Goal: Task Accomplishment & Management: Manage account settings

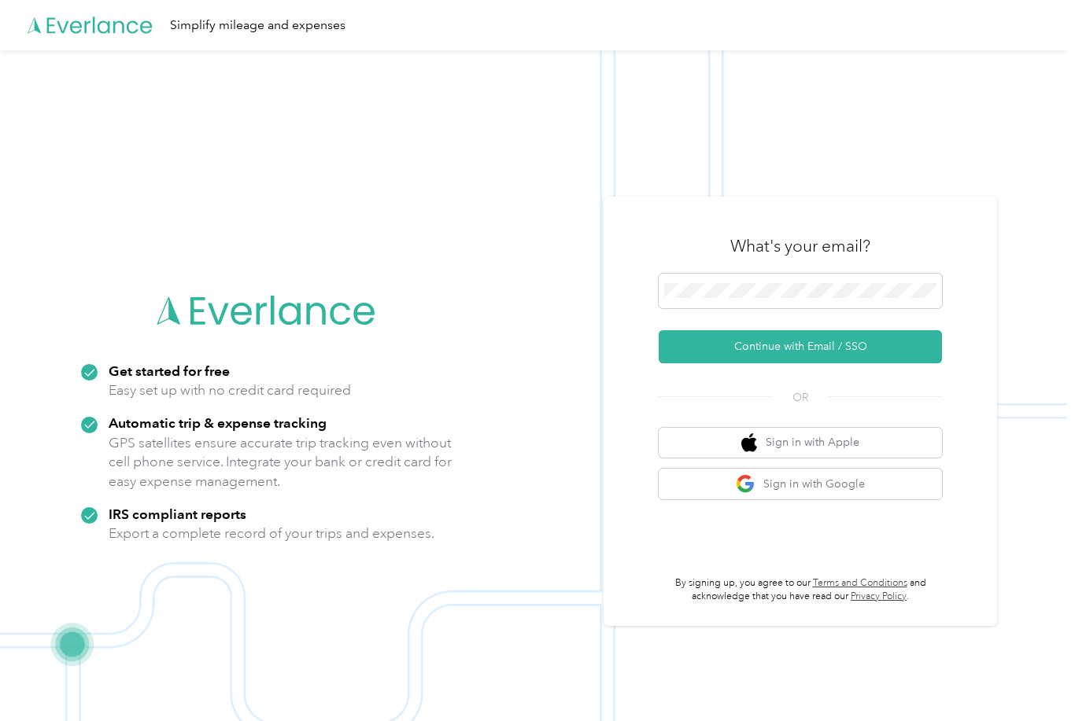
scroll to position [101, 0]
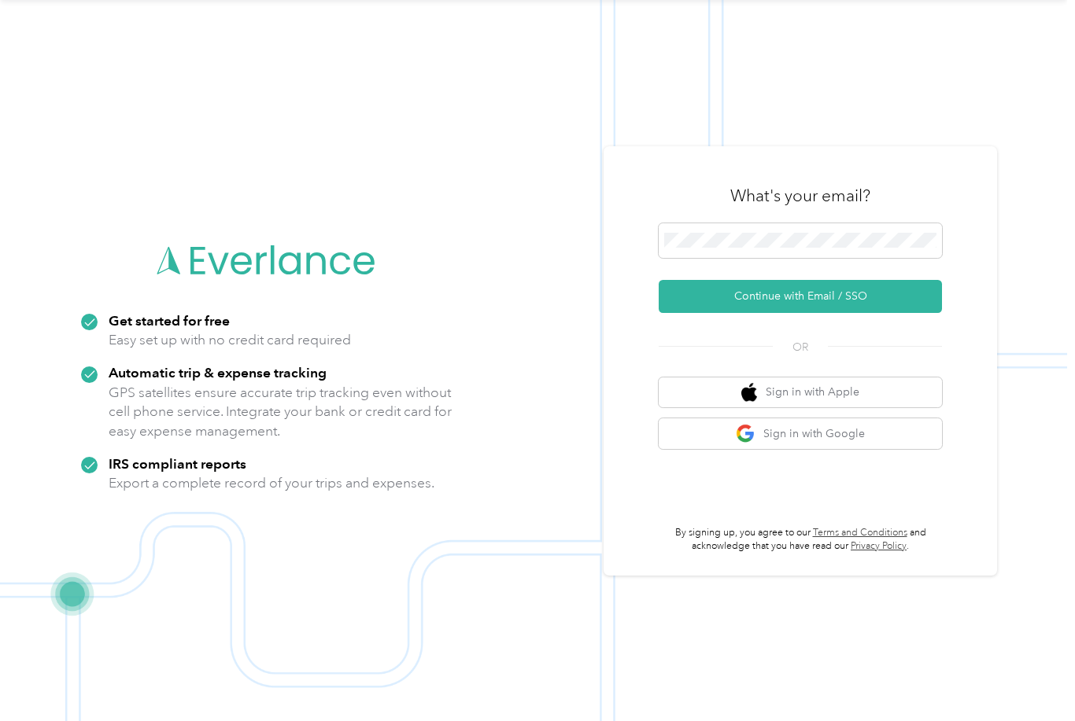
click at [736, 105] on img at bounding box center [533, 360] width 1067 height 721
click at [806, 280] on button "Continue with Email / SSO" at bounding box center [799, 296] width 283 height 33
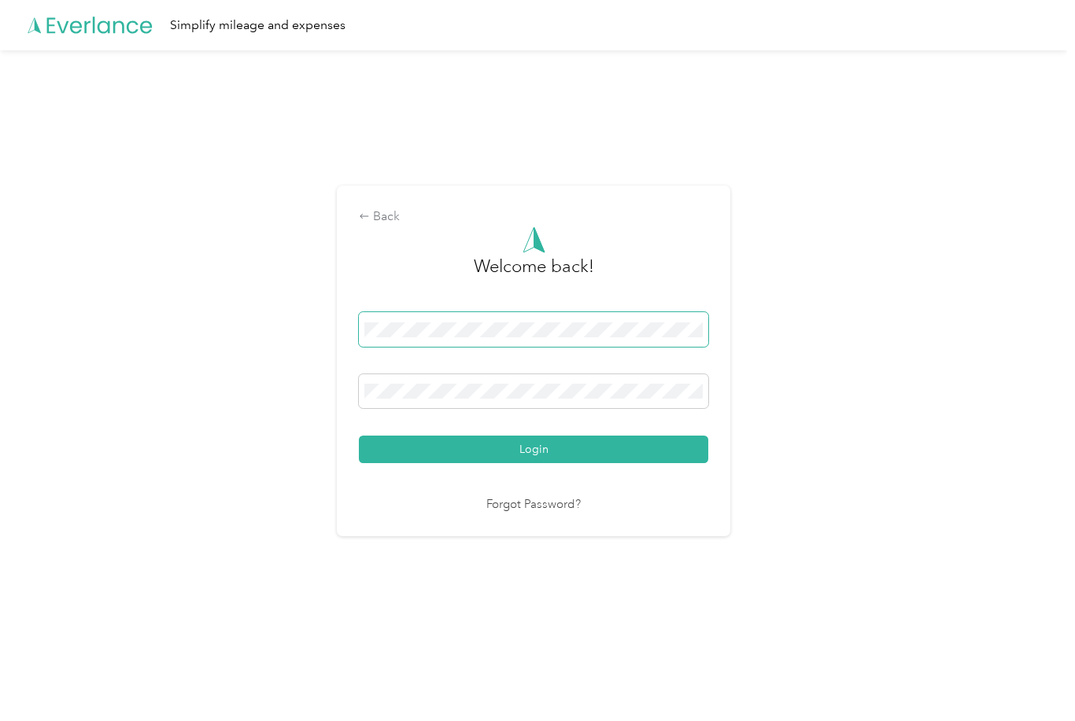
click at [537, 463] on button "Login" at bounding box center [533, 450] width 349 height 28
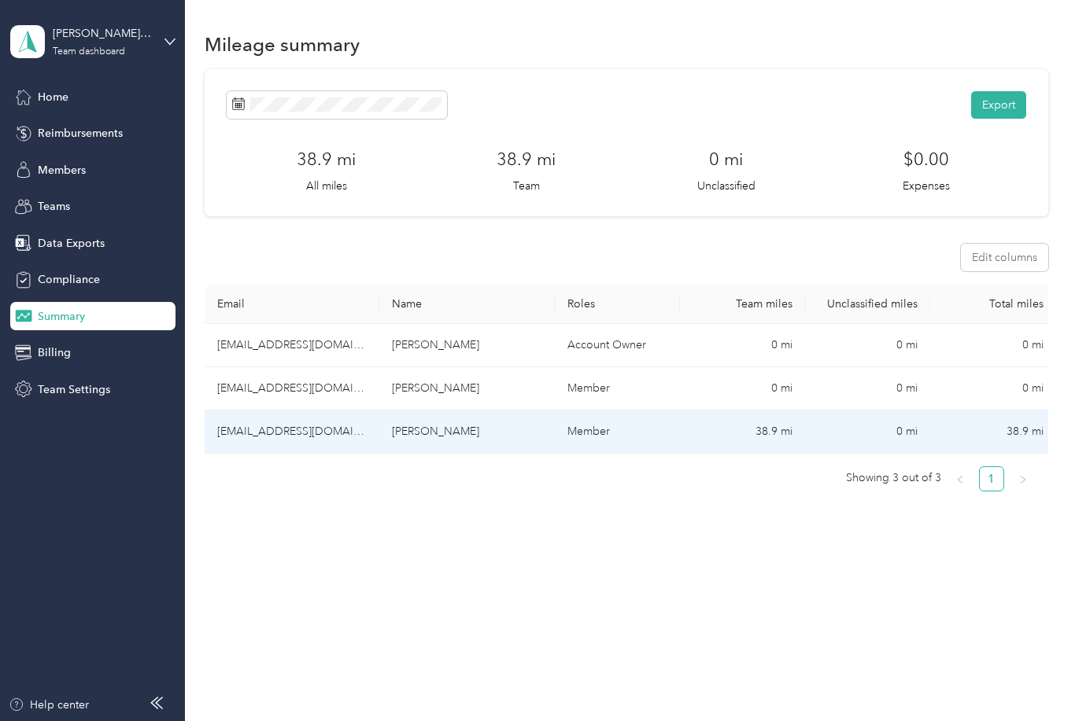
click at [289, 431] on td "[EMAIL_ADDRESS][DOMAIN_NAME]" at bounding box center [292, 432] width 175 height 43
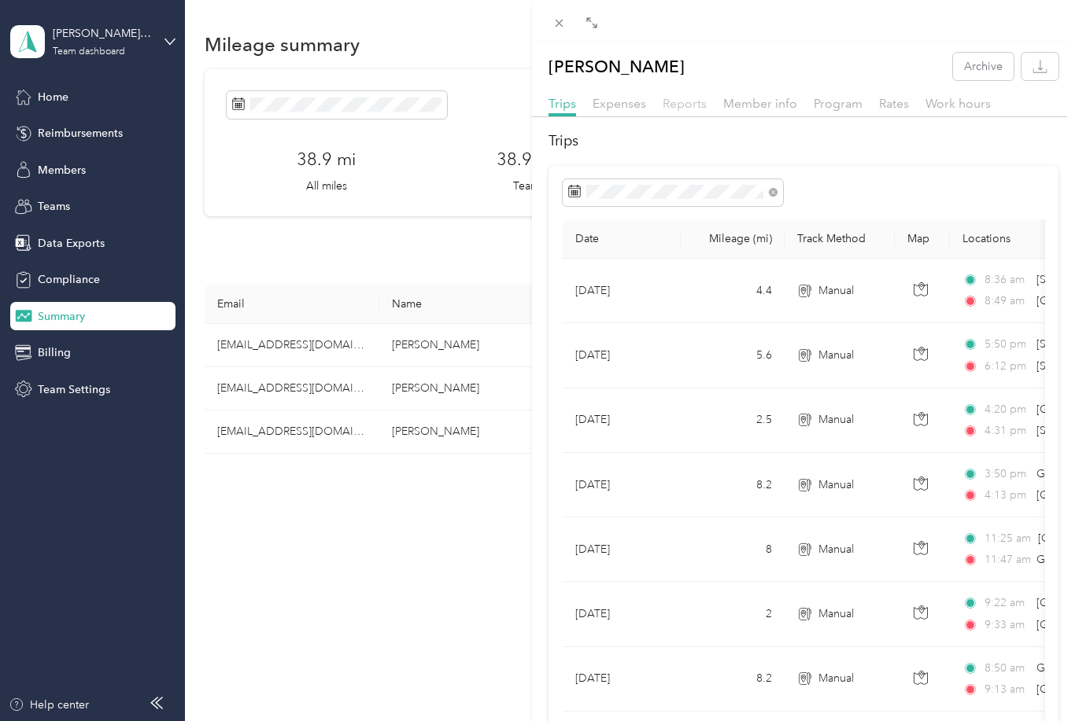
click at [694, 110] on span "Reports" at bounding box center [684, 103] width 44 height 15
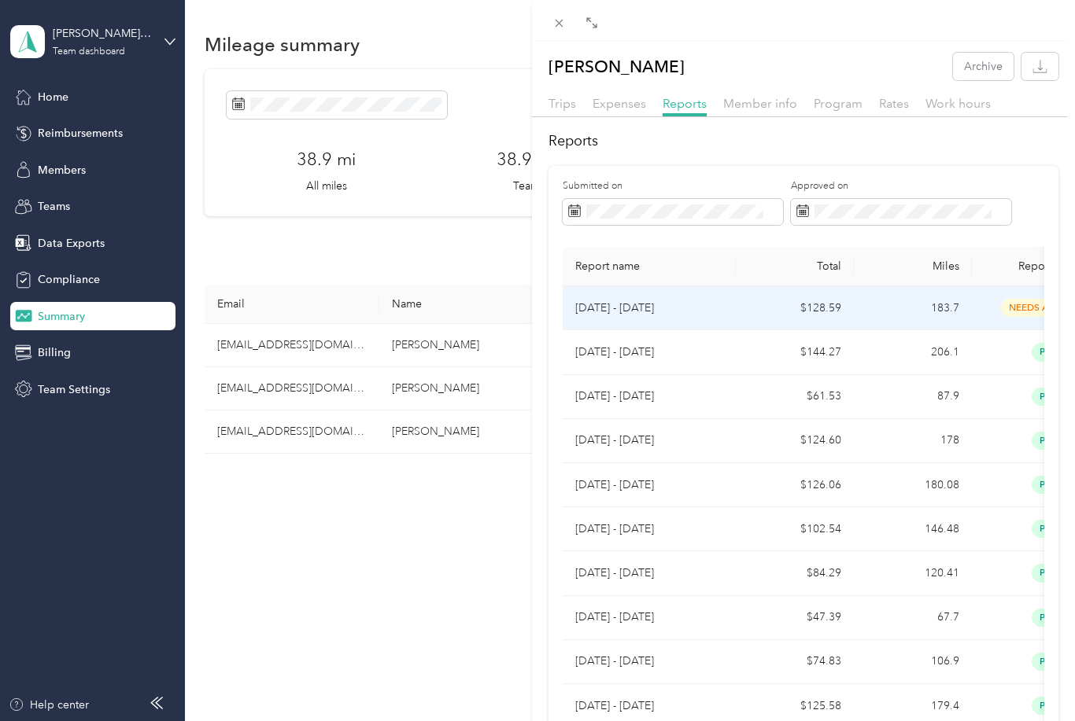
click at [986, 310] on div "needs approval" at bounding box center [1050, 308] width 132 height 18
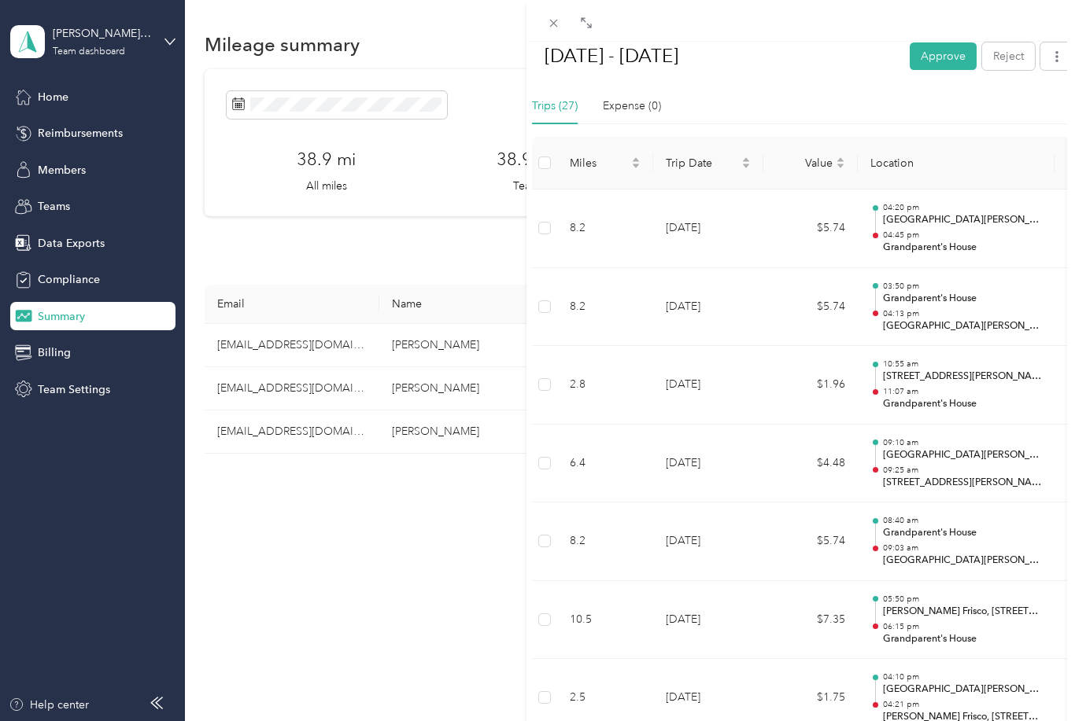
click at [953, 62] on button "Approve" at bounding box center [942, 56] width 67 height 28
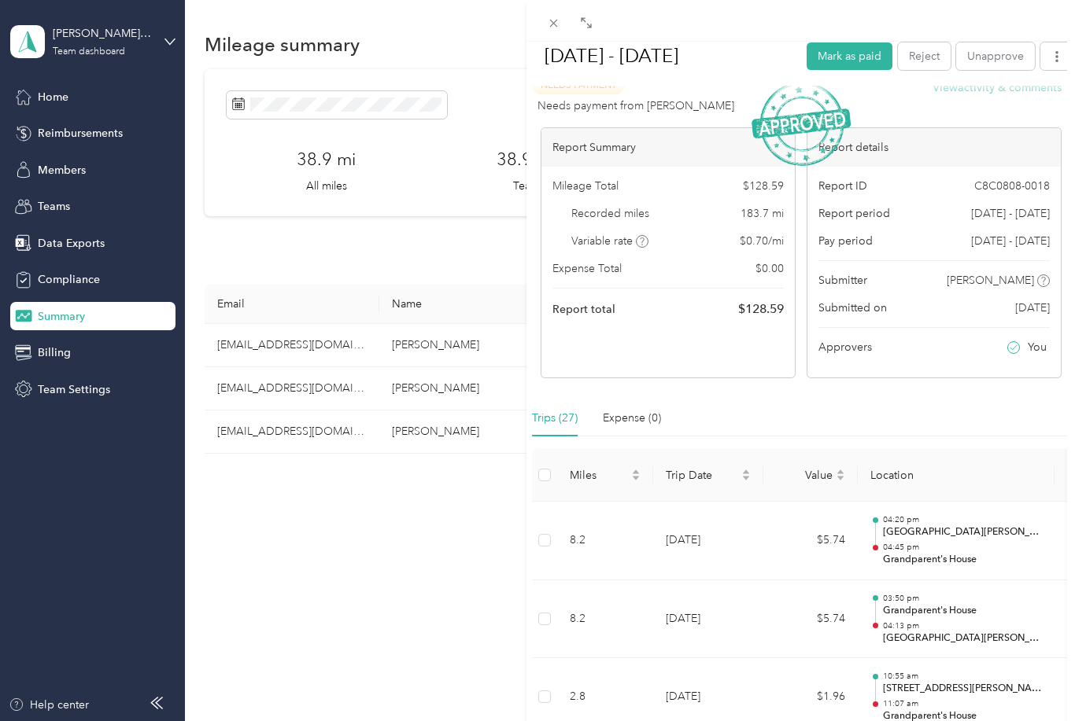
scroll to position [53, 0]
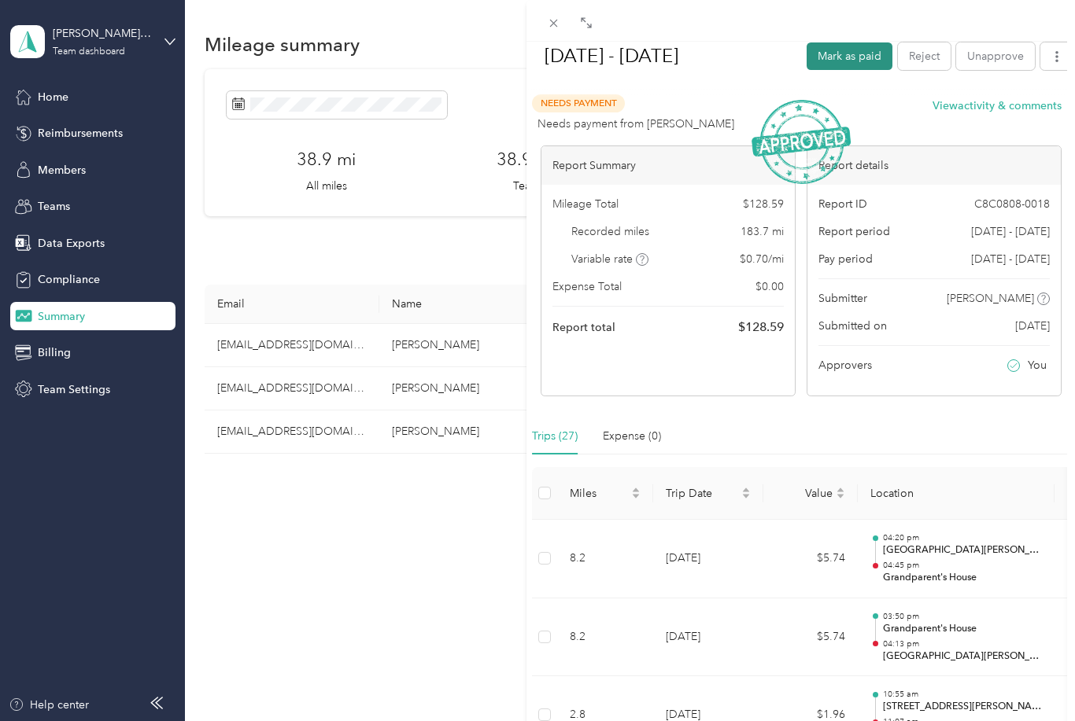
click at [850, 69] on button "Mark as paid" at bounding box center [849, 56] width 86 height 28
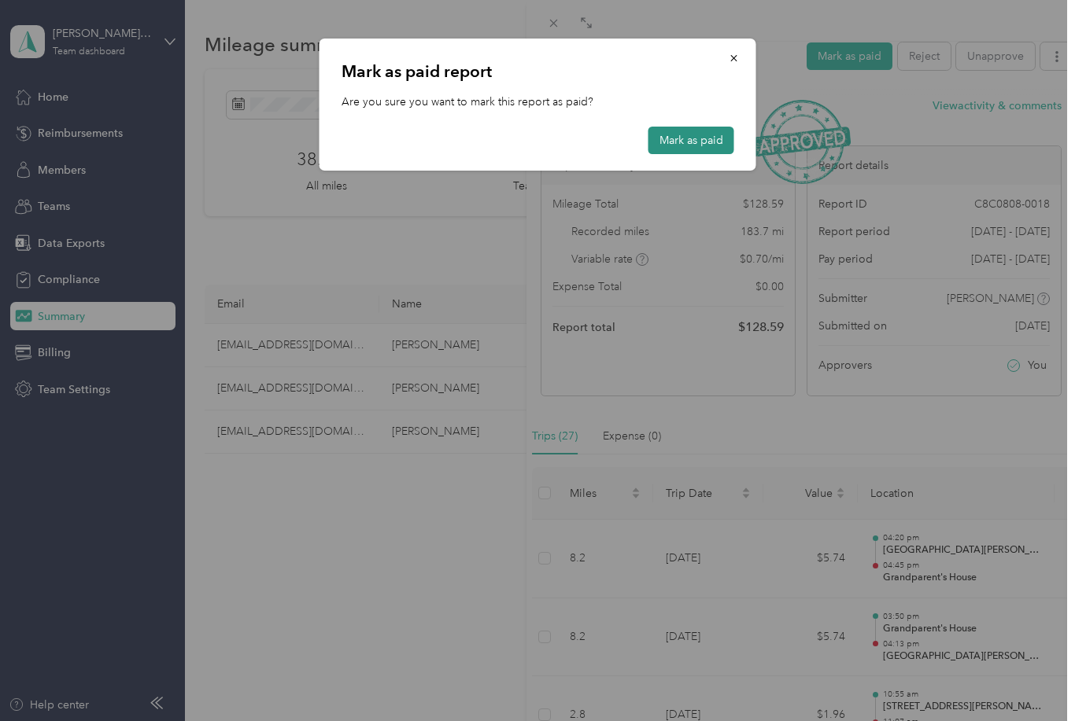
click at [706, 143] on button "Mark as paid" at bounding box center [691, 141] width 86 height 28
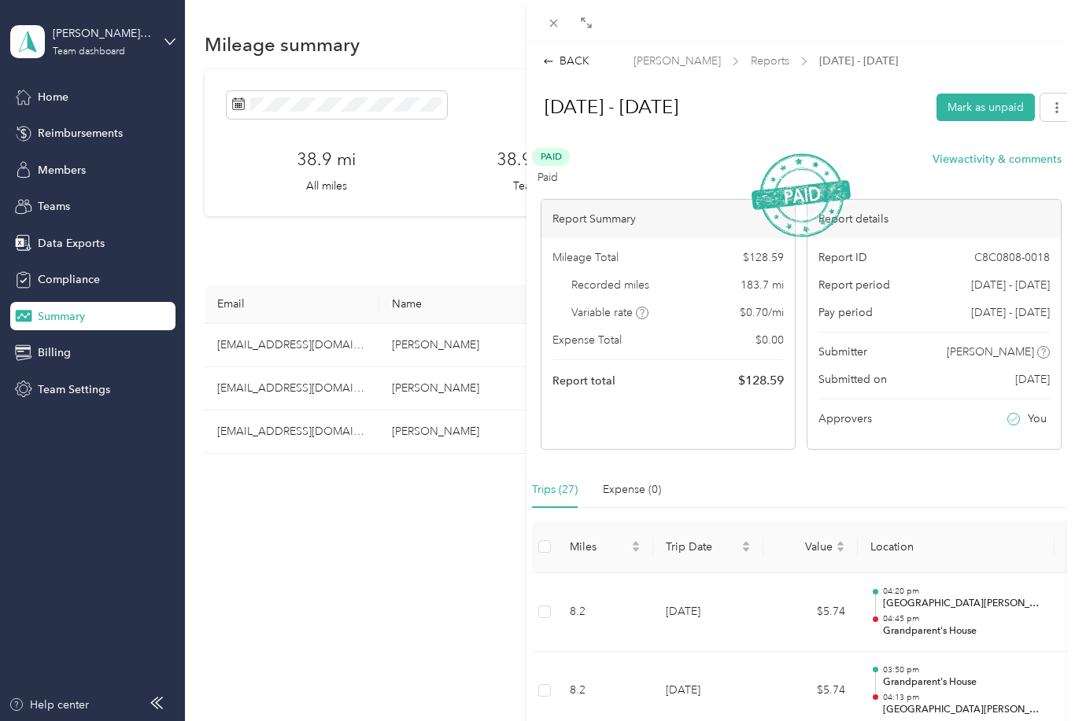
scroll to position [0, 0]
click at [573, 65] on div "BACK" at bounding box center [566, 61] width 46 height 17
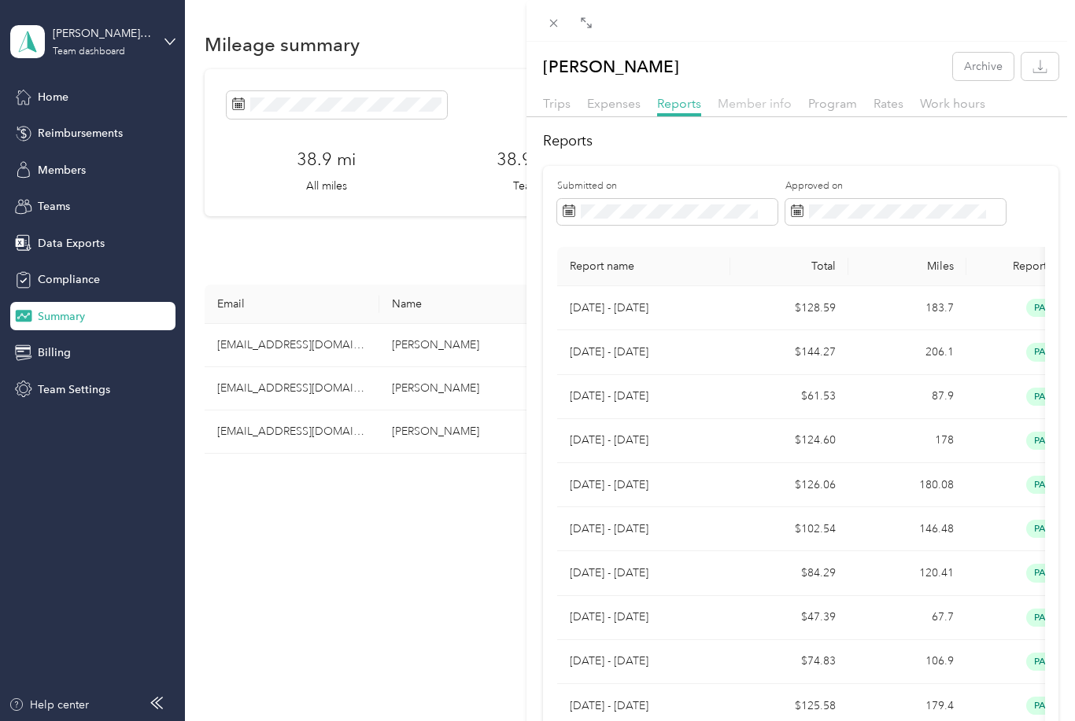
click at [739, 108] on span "Member info" at bounding box center [754, 103] width 74 height 15
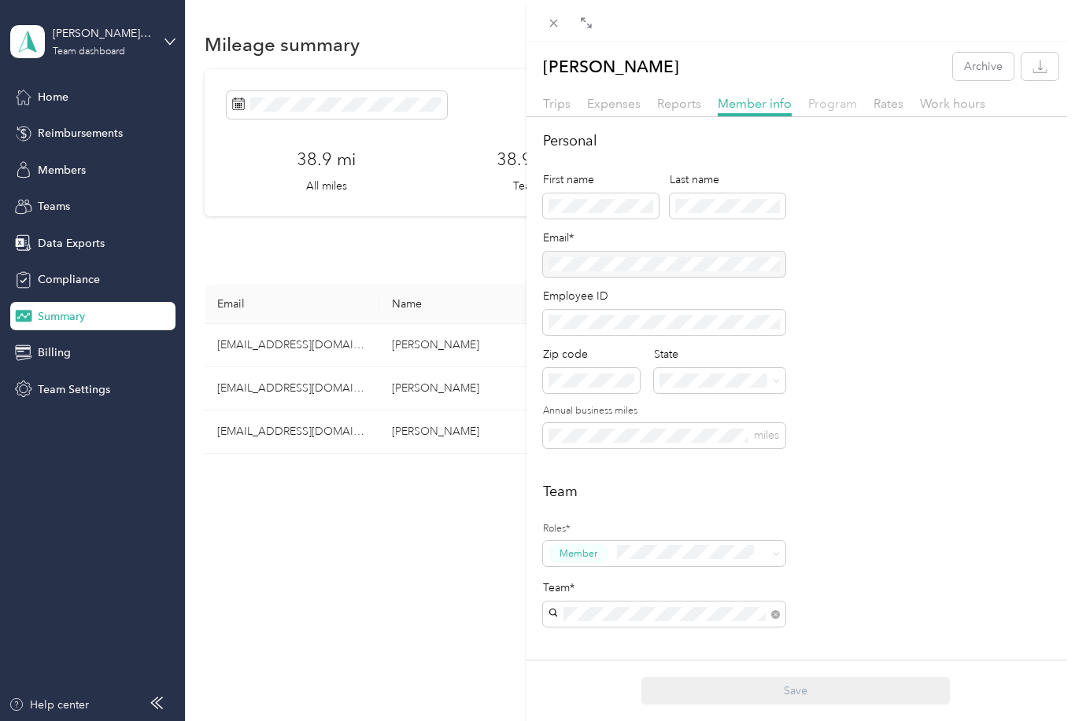
click at [827, 105] on span "Program" at bounding box center [832, 103] width 49 height 15
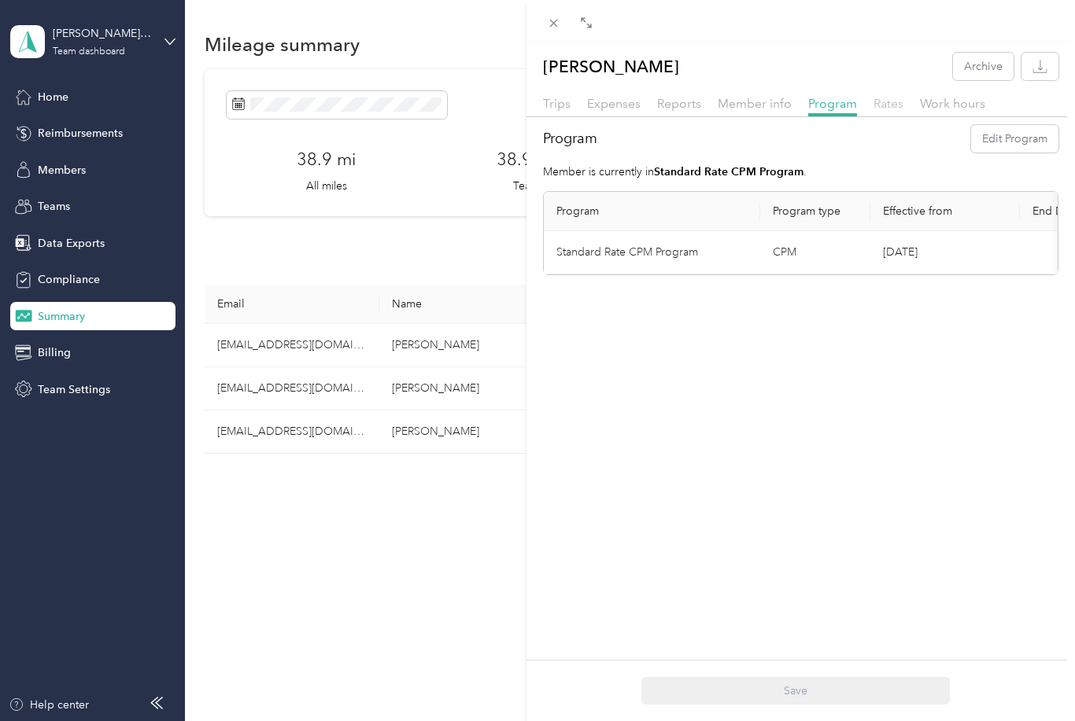
click at [882, 110] on span "Rates" at bounding box center [888, 103] width 30 height 15
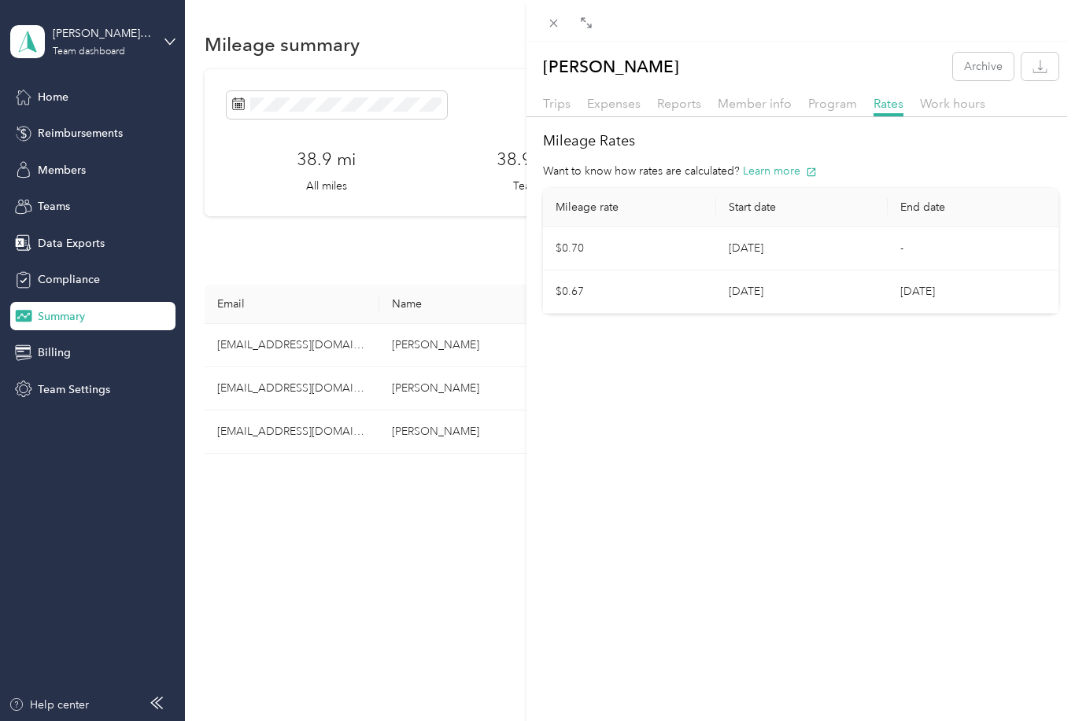
click at [65, 357] on div "[PERSON_NAME] Archive Trips Expenses Reports Member info Program Rates Work hou…" at bounding box center [537, 360] width 1075 height 721
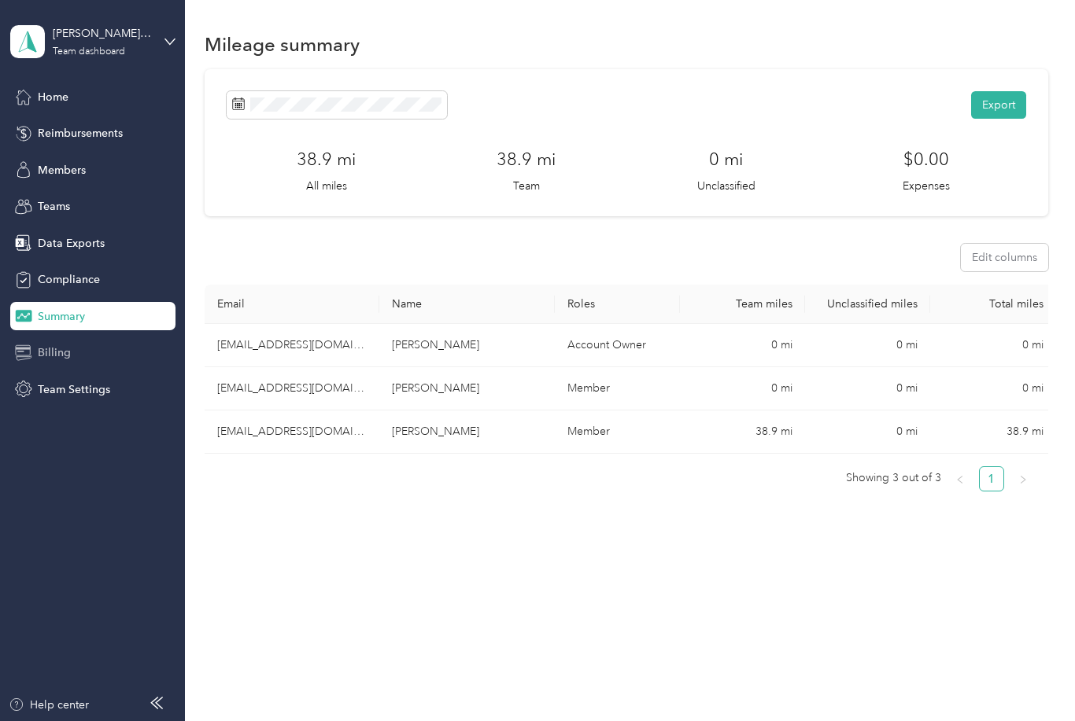
click at [57, 350] on span "Billing" at bounding box center [54, 353] width 33 height 17
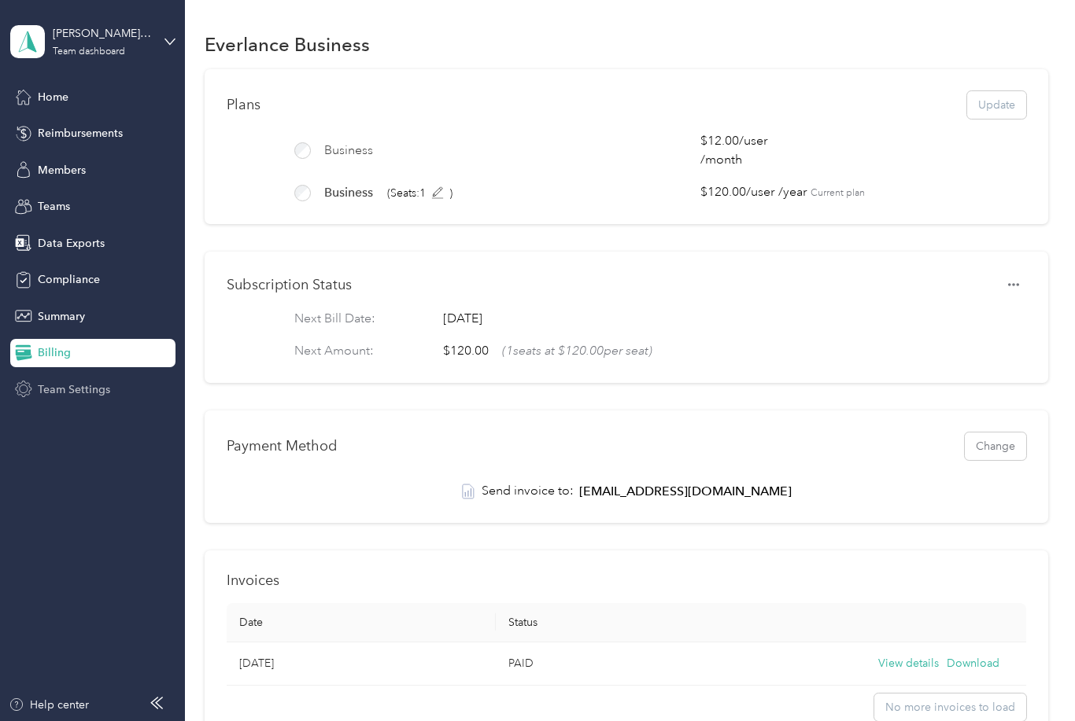
click at [86, 396] on span "Team Settings" at bounding box center [74, 390] width 72 height 17
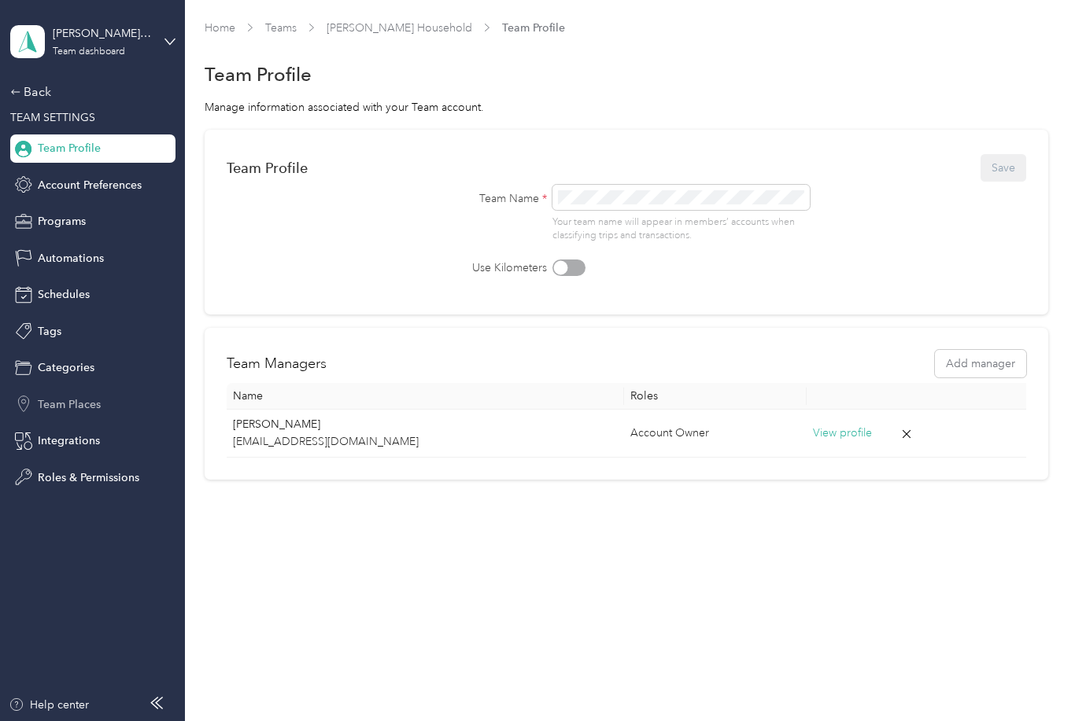
click at [55, 412] on div "Team Places" at bounding box center [92, 404] width 165 height 28
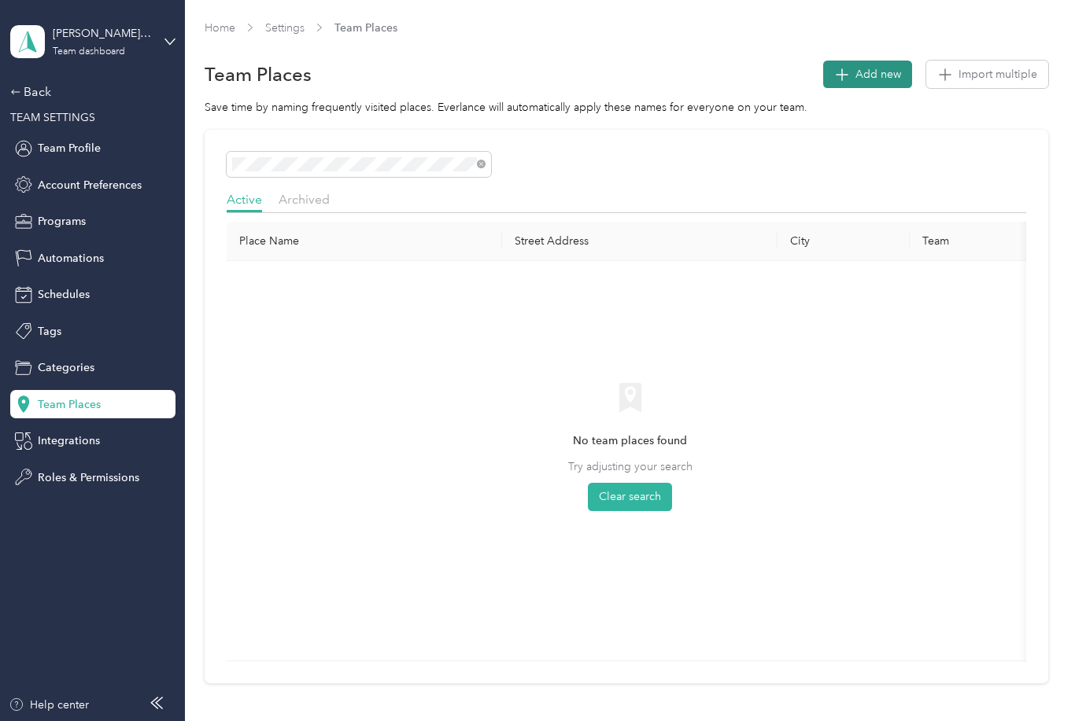
click at [854, 84] on button "Add new" at bounding box center [867, 75] width 89 height 28
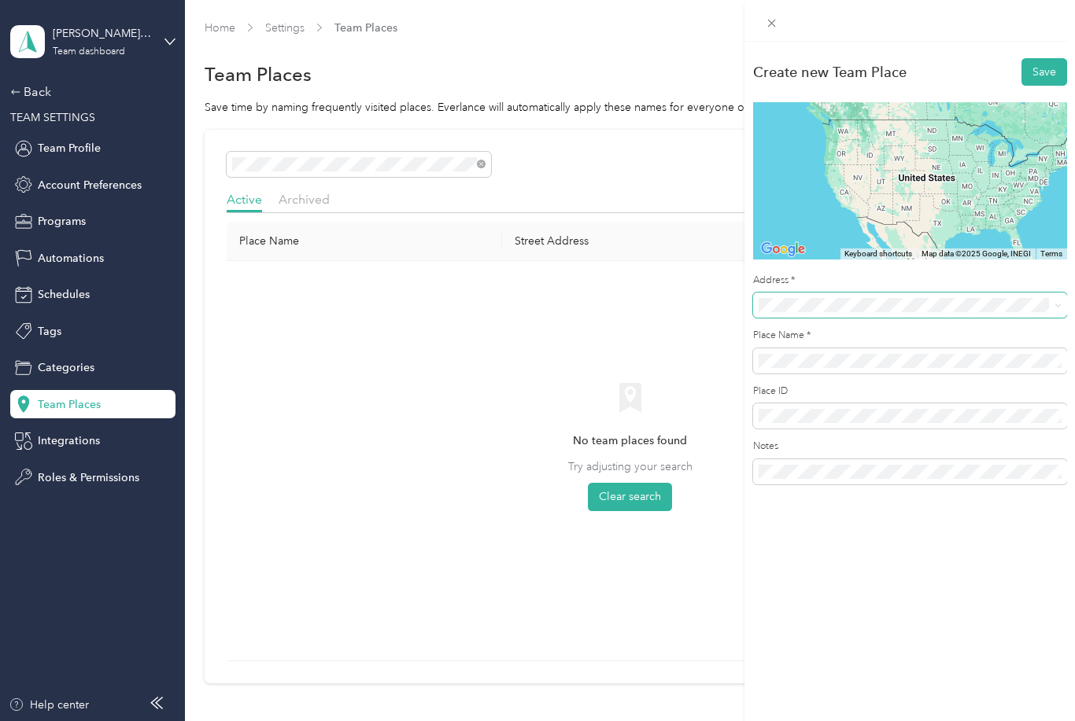
click at [787, 296] on span at bounding box center [910, 305] width 314 height 25
click at [829, 721] on div "Create new Team Place Save To navigate the map with touch gestures double-tap a…" at bounding box center [533, 721] width 1067 height 0
click at [809, 312] on span at bounding box center [910, 305] width 314 height 25
click at [844, 400] on span "[STREET_ADDRESS][PERSON_NAME][US_STATE]" at bounding box center [909, 406] width 245 height 13
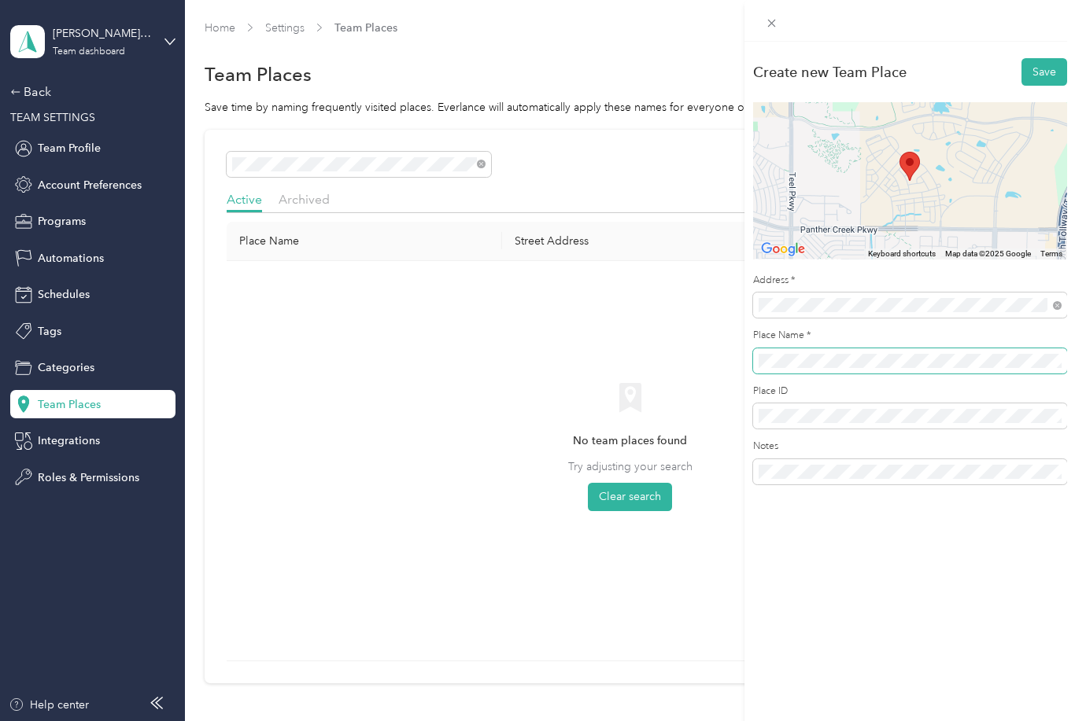
click at [668, 361] on div "Create new Team Place Save To navigate the map with touch gestures double-tap a…" at bounding box center [537, 360] width 1075 height 721
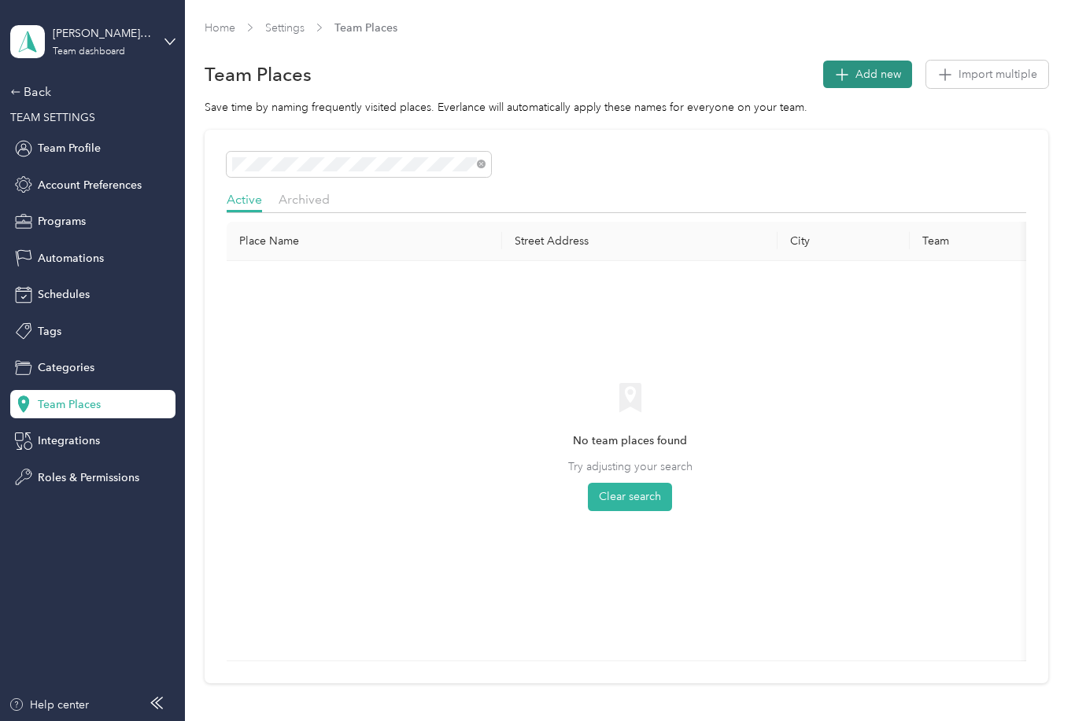
click at [858, 61] on button "Add new" at bounding box center [867, 75] width 89 height 28
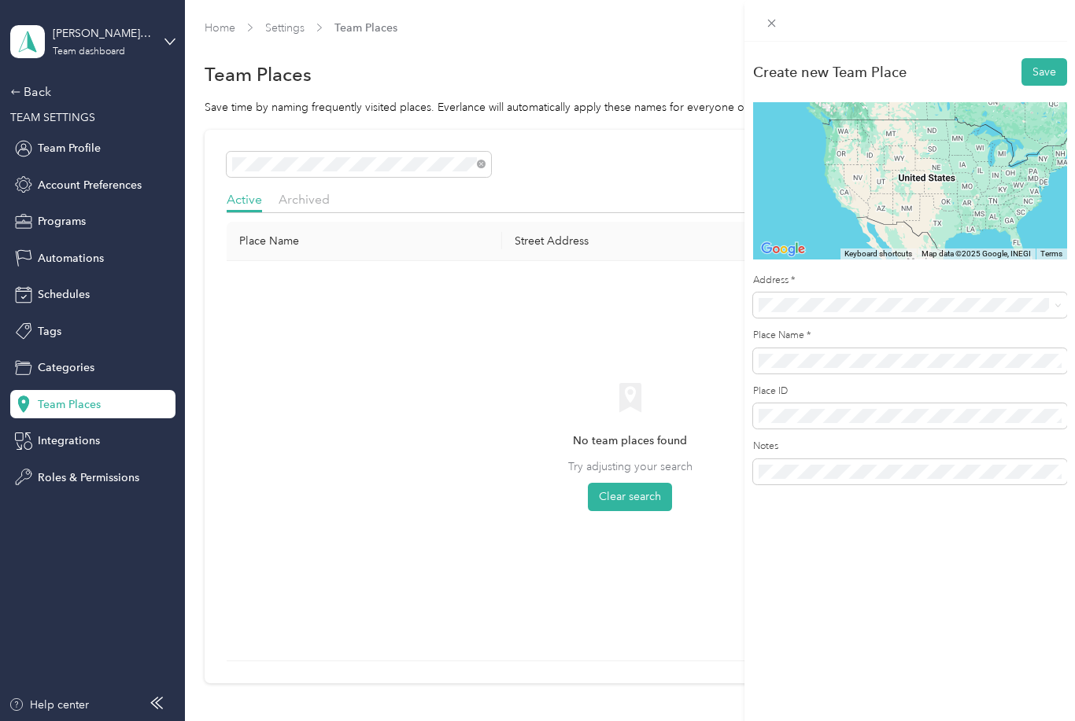
click at [902, 405] on span "13974 Julianne Lane Frisco, Texas 75033, United States" at bounding box center [909, 412] width 245 height 14
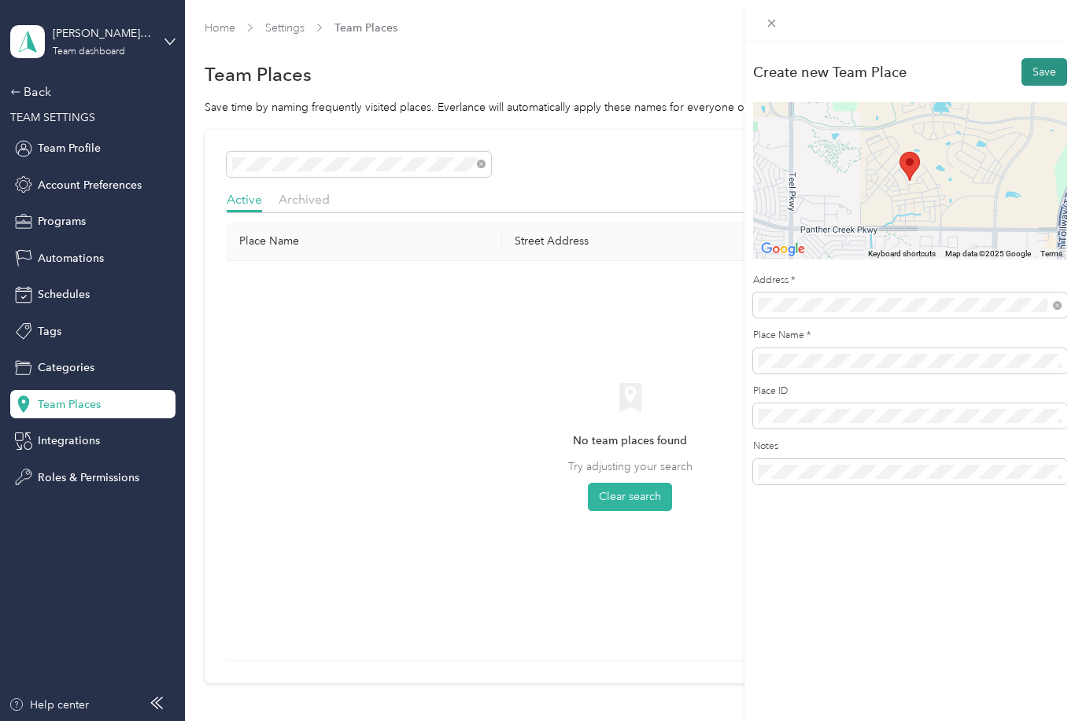
click at [1049, 70] on button "Save" at bounding box center [1044, 72] width 46 height 28
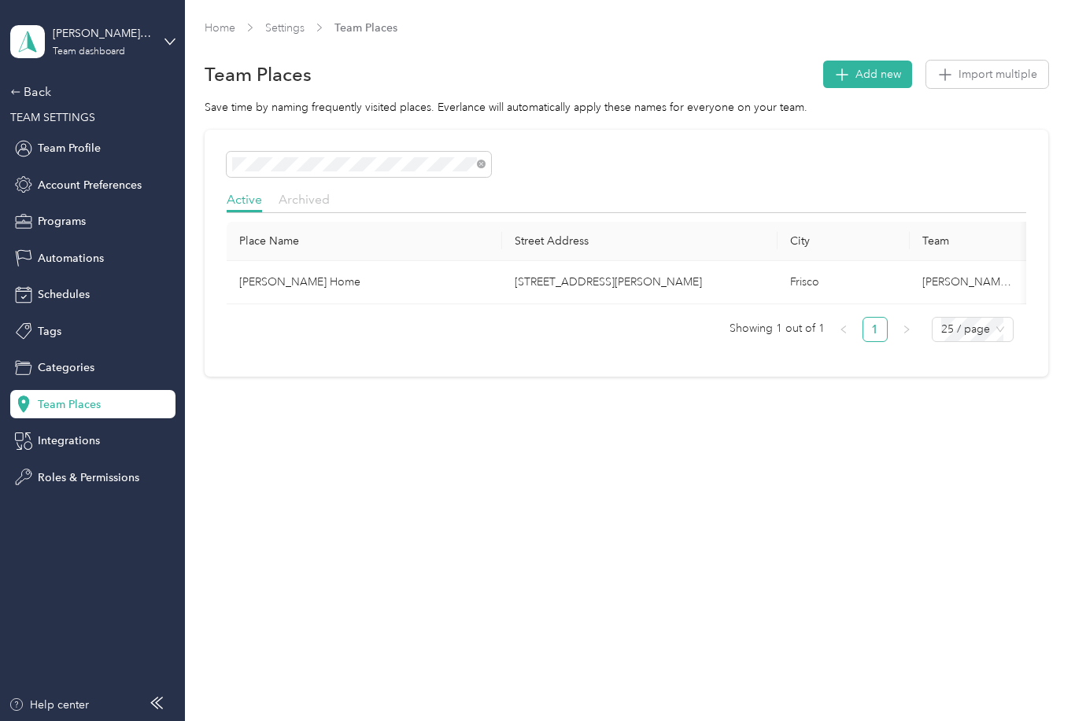
click at [313, 192] on span "Archived" at bounding box center [303, 199] width 51 height 15
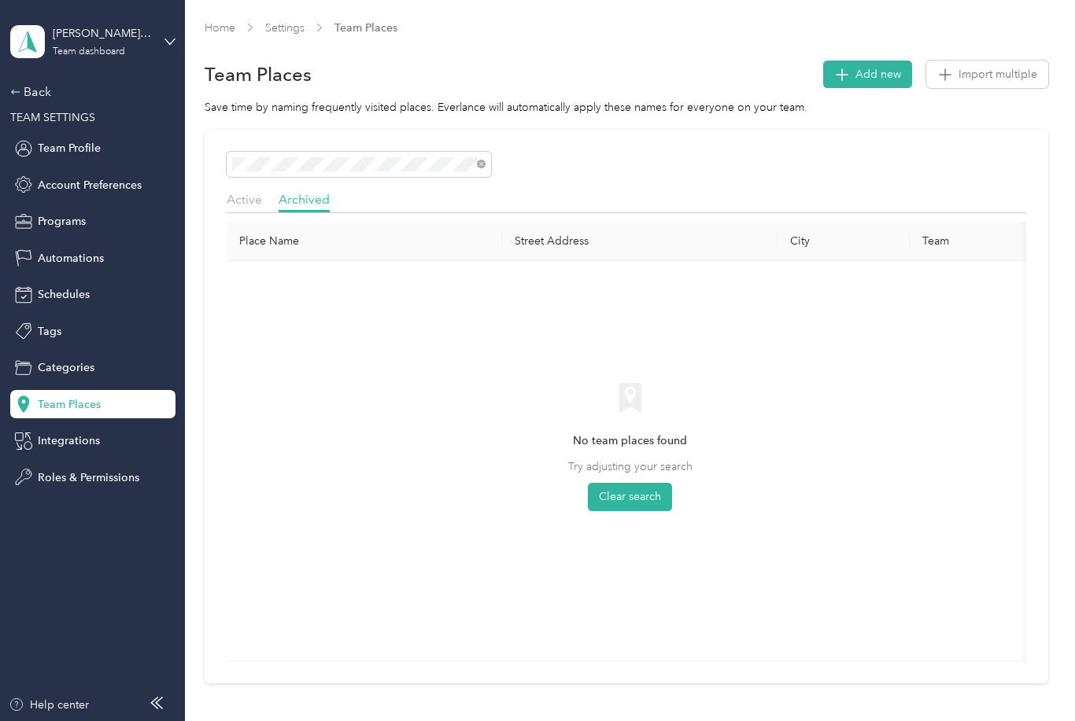
click at [264, 190] on div "Active Archived" at bounding box center [626, 201] width 799 height 23
click at [256, 192] on span "Active" at bounding box center [244, 199] width 35 height 15
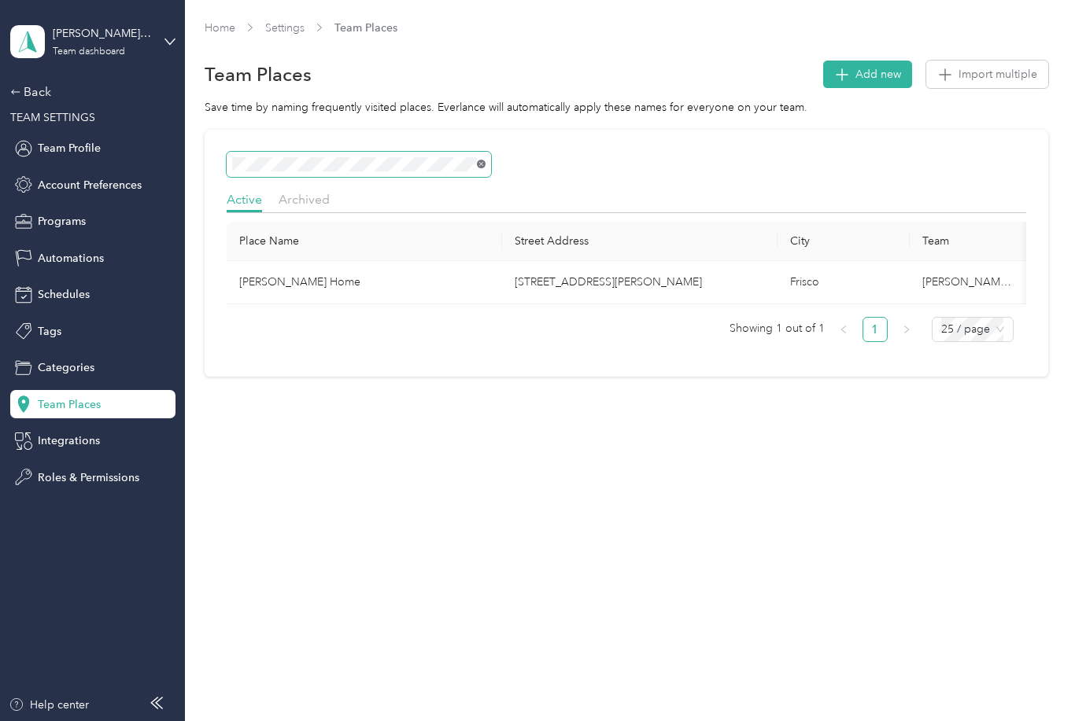
click at [482, 160] on icon at bounding box center [481, 163] width 7 height 7
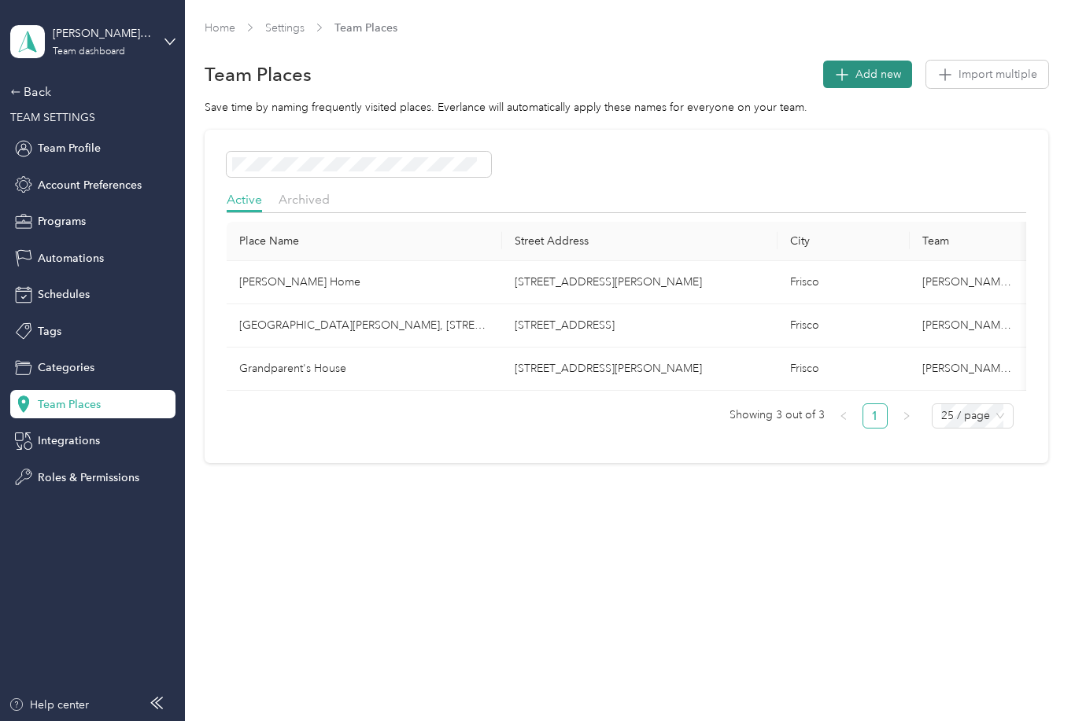
click at [849, 61] on button "Add new" at bounding box center [867, 75] width 89 height 28
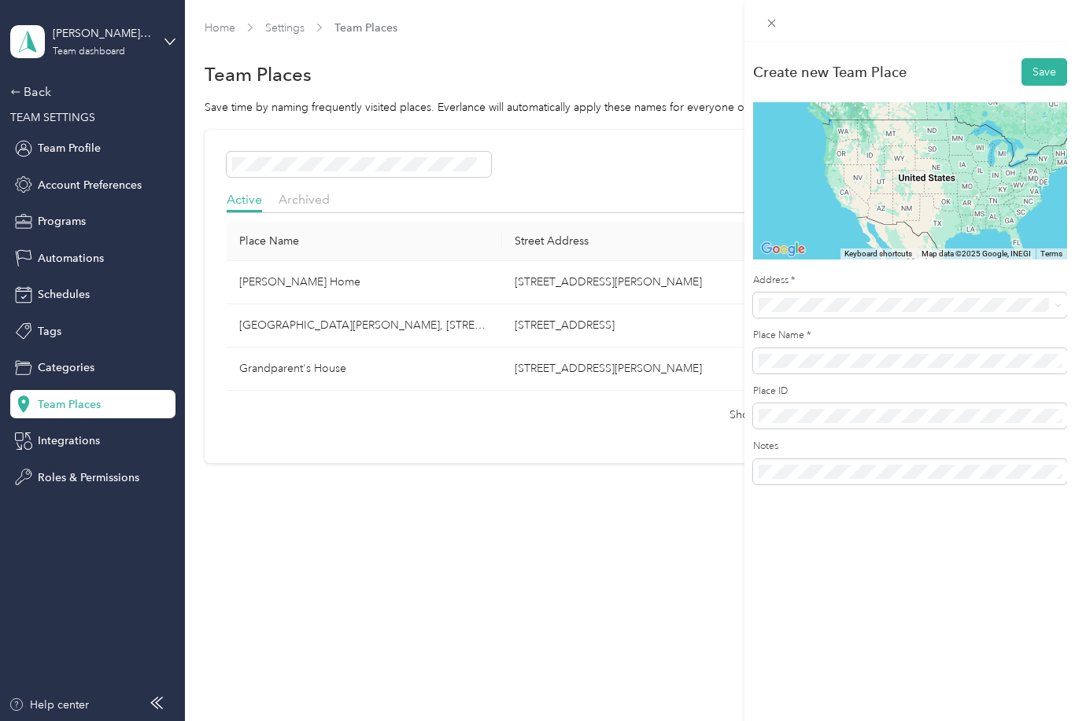
click at [90, 97] on div "Create new Team Place Save To navigate the map with touch gestures double-tap a…" at bounding box center [537, 360] width 1075 height 721
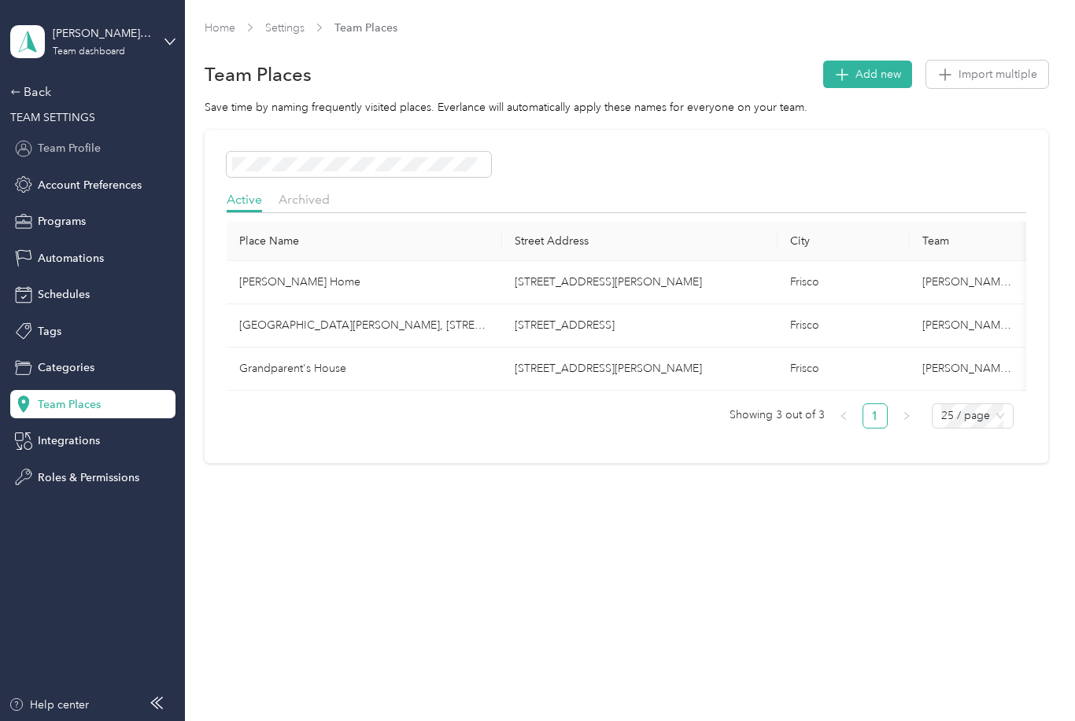
click at [90, 140] on span "Team Profile" at bounding box center [69, 148] width 63 height 17
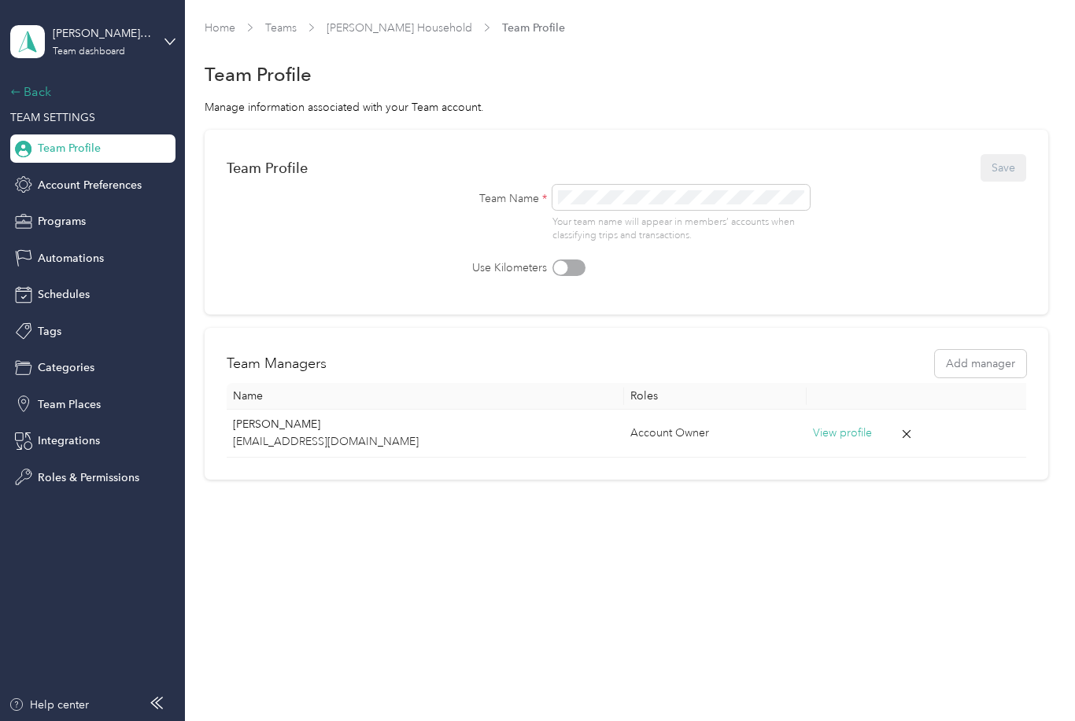
click at [36, 83] on div "Back" at bounding box center [88, 92] width 157 height 19
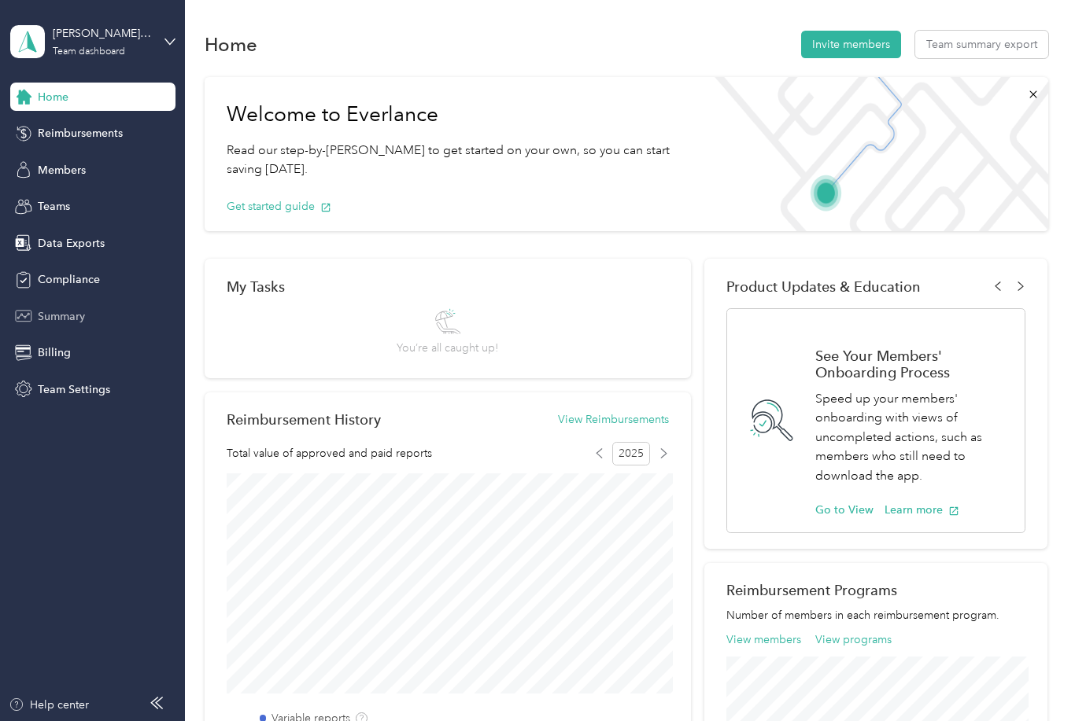
click at [65, 308] on span "Summary" at bounding box center [61, 316] width 47 height 17
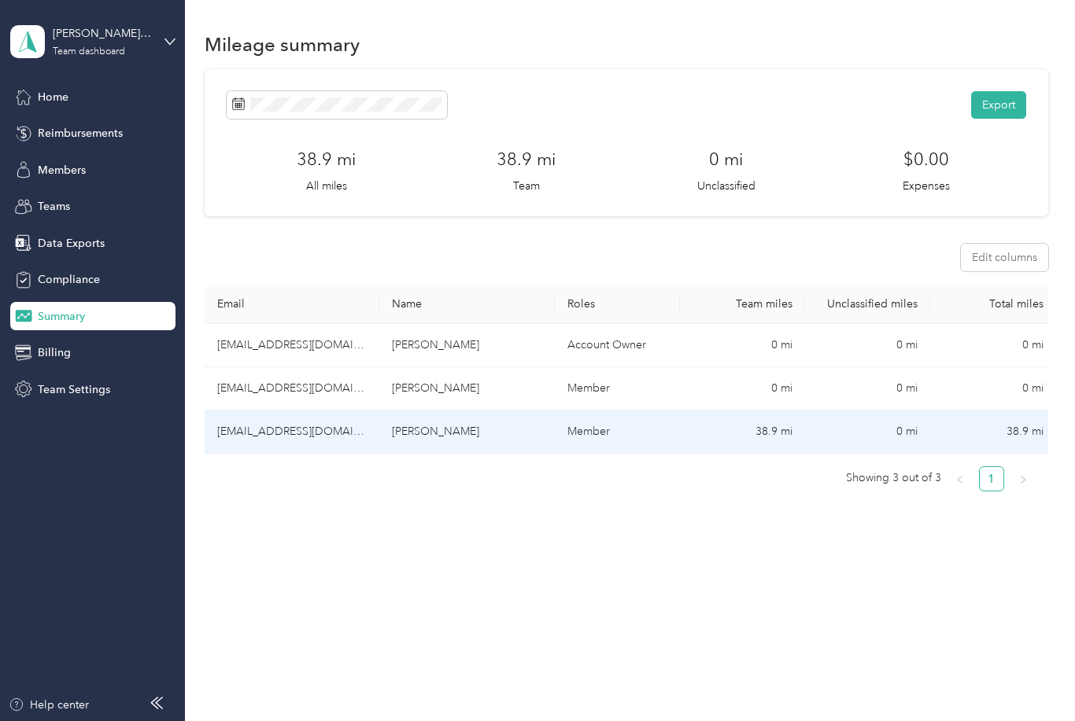
click at [274, 411] on td "wtwbimmsoto240317@yahoo.com" at bounding box center [292, 432] width 175 height 43
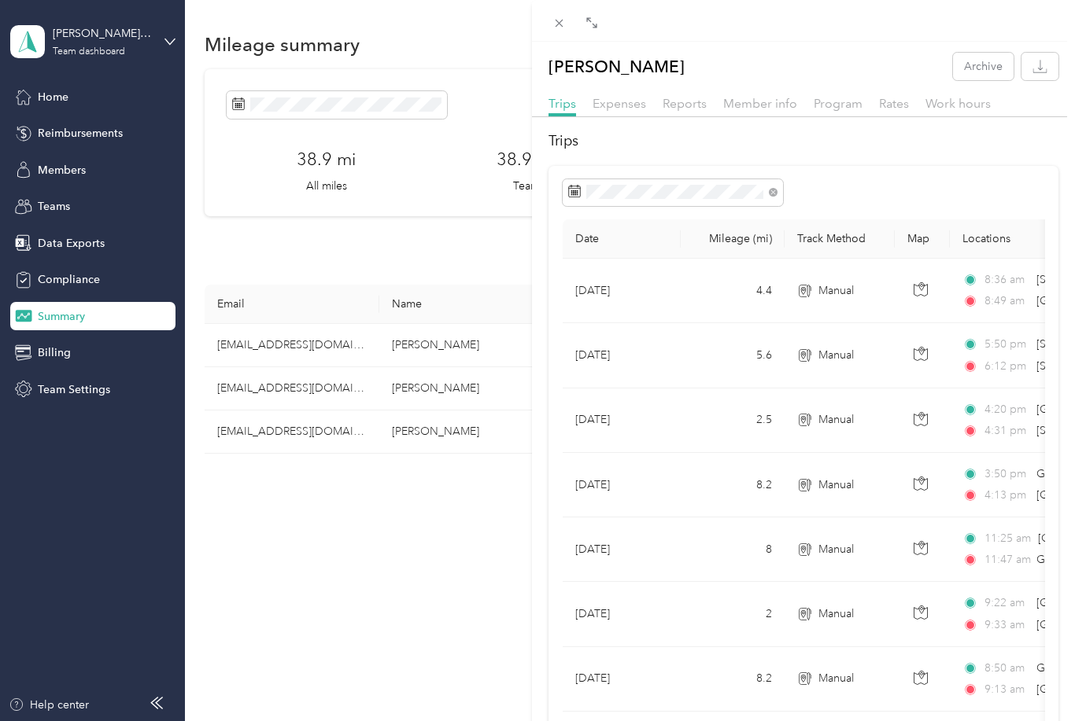
click at [703, 111] on div "Reports" at bounding box center [684, 104] width 44 height 20
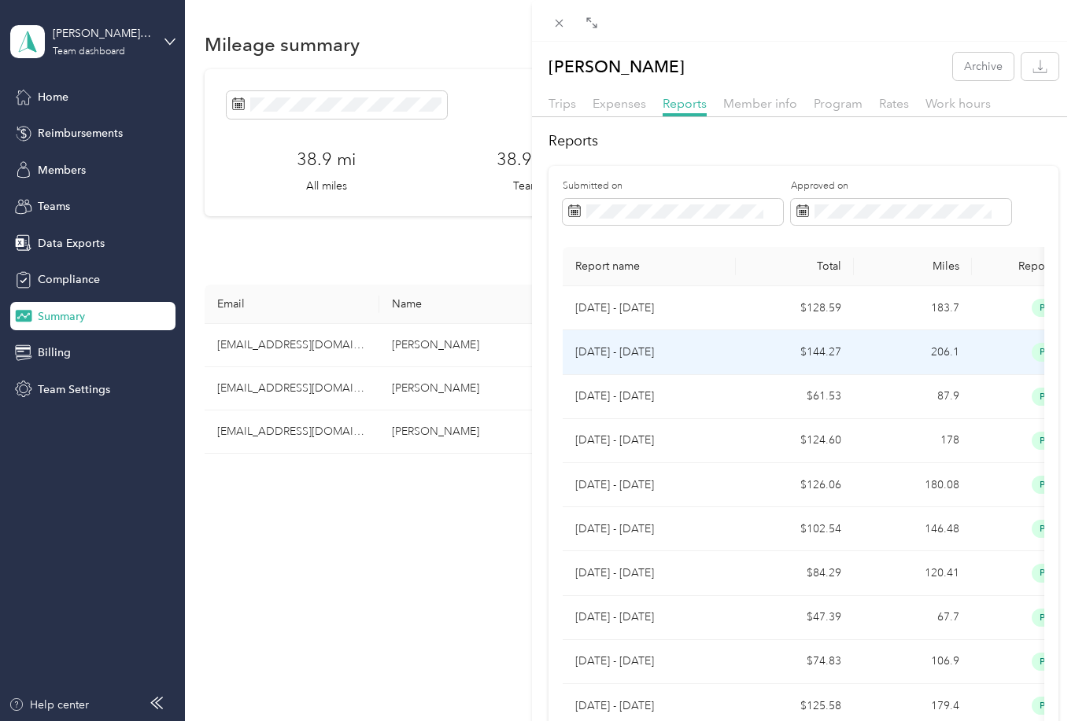
click at [740, 370] on td "$144.27" at bounding box center [795, 352] width 118 height 44
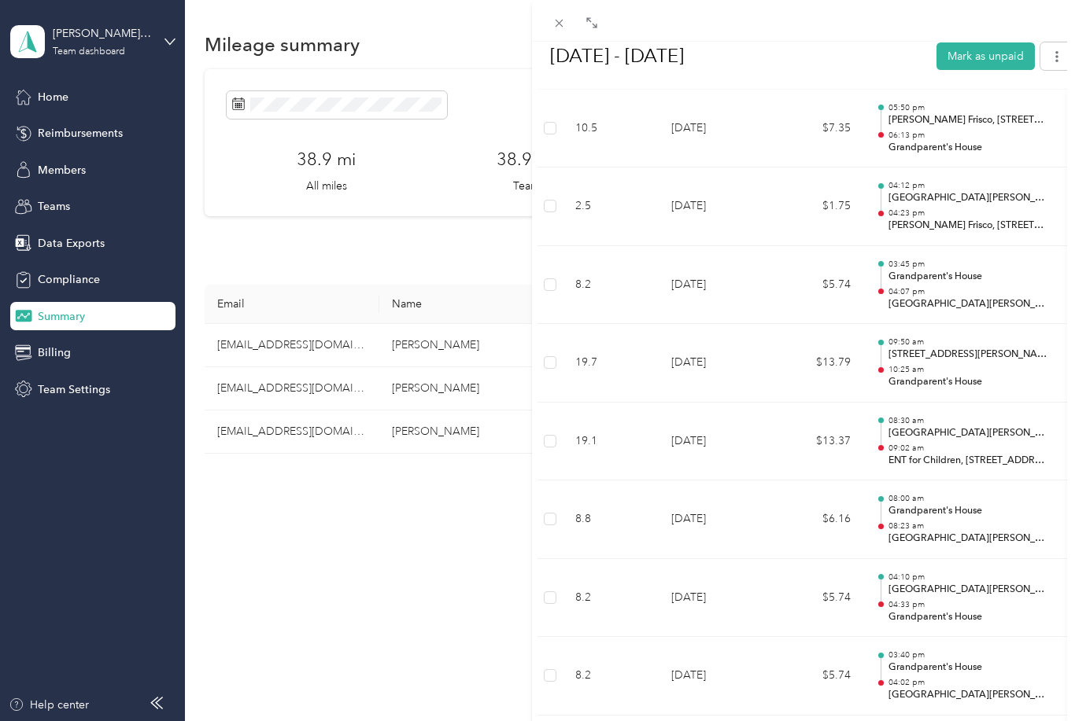
scroll to position [877, 0]
click at [65, 340] on div "BACK Carmen Soto Reports Aug 11 - 17, 2025 Aug 11 - 17, 2025 Mark as unpaid Pai…" at bounding box center [537, 360] width 1075 height 721
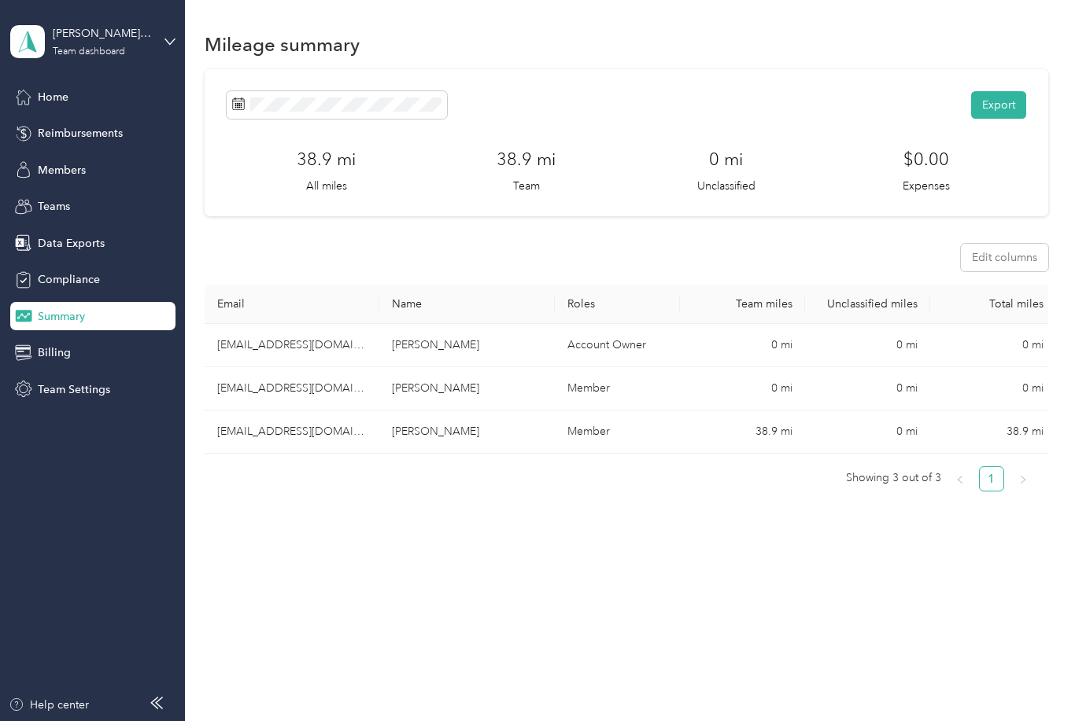
click at [65, 382] on span "Team Settings" at bounding box center [74, 390] width 72 height 17
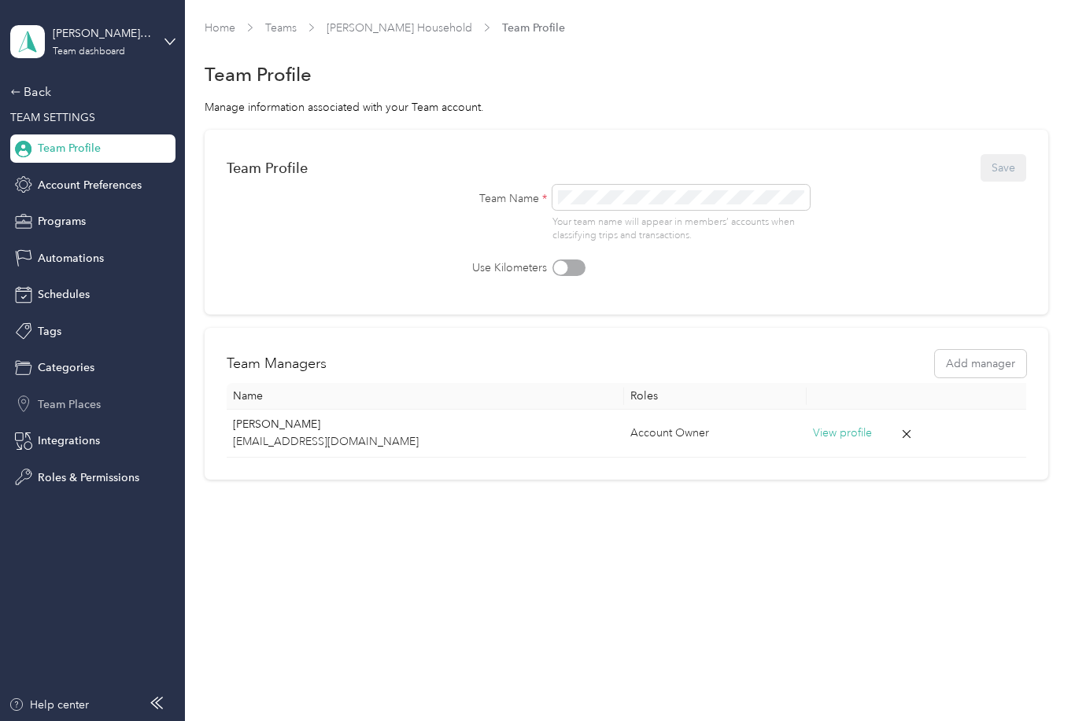
click at [81, 396] on span "Team Places" at bounding box center [69, 404] width 63 height 17
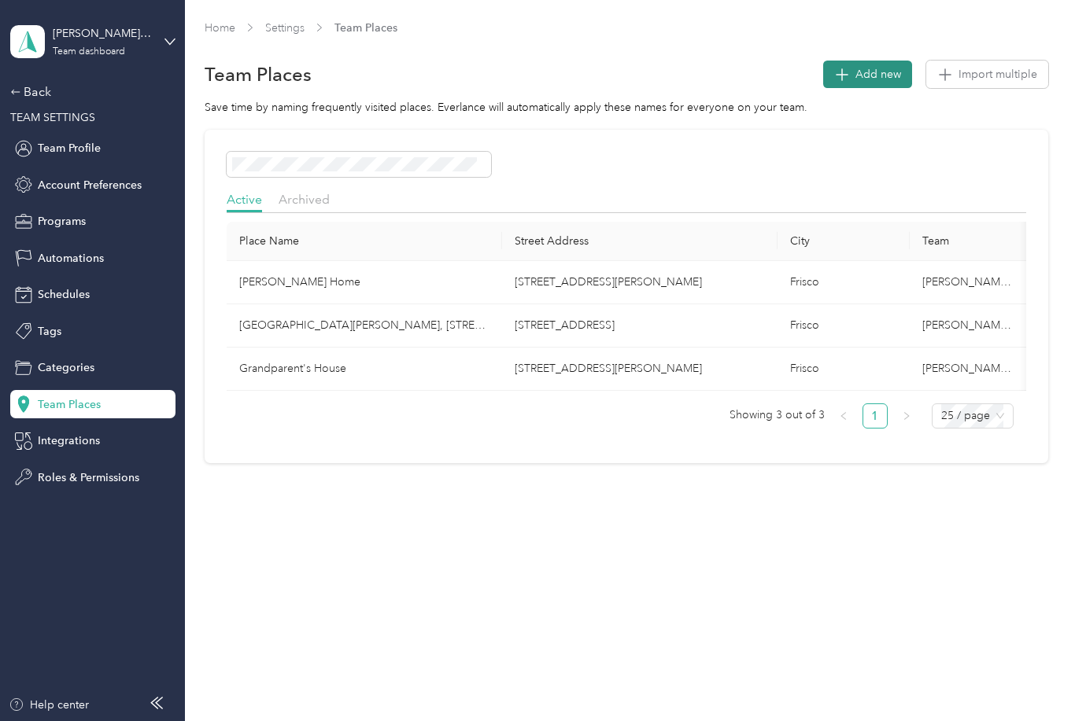
click at [877, 66] on span "Add new" at bounding box center [878, 74] width 46 height 17
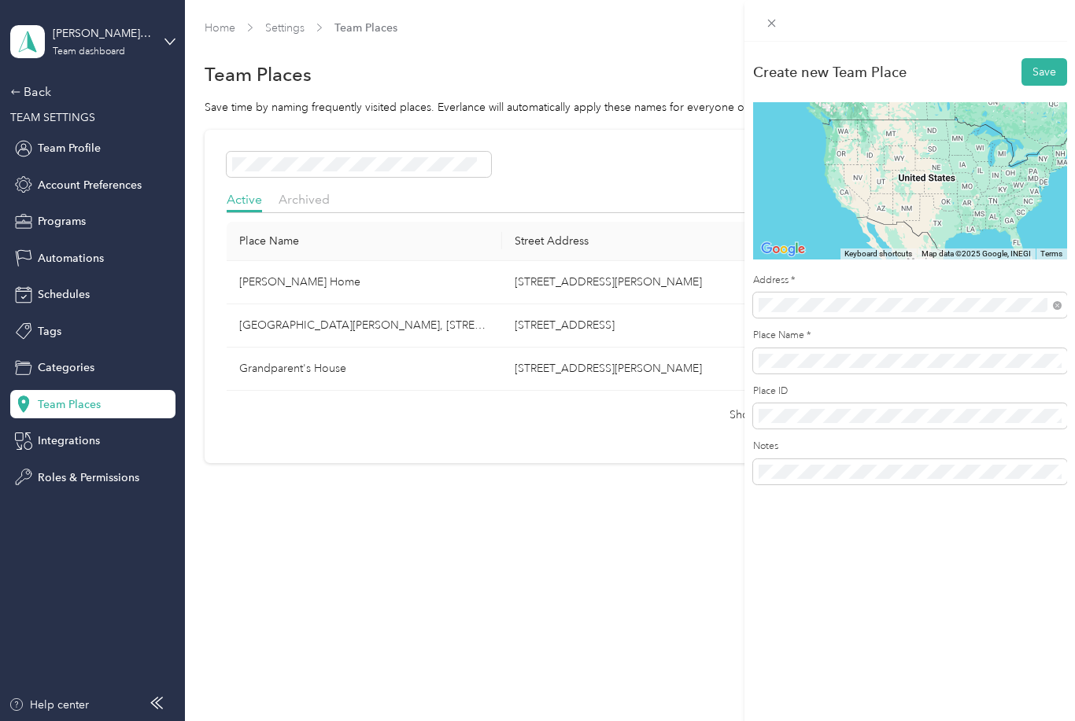
click at [841, 405] on span "360 Stonebrook Parkway Frisco, Texas 75036, United States" at bounding box center [865, 412] width 157 height 14
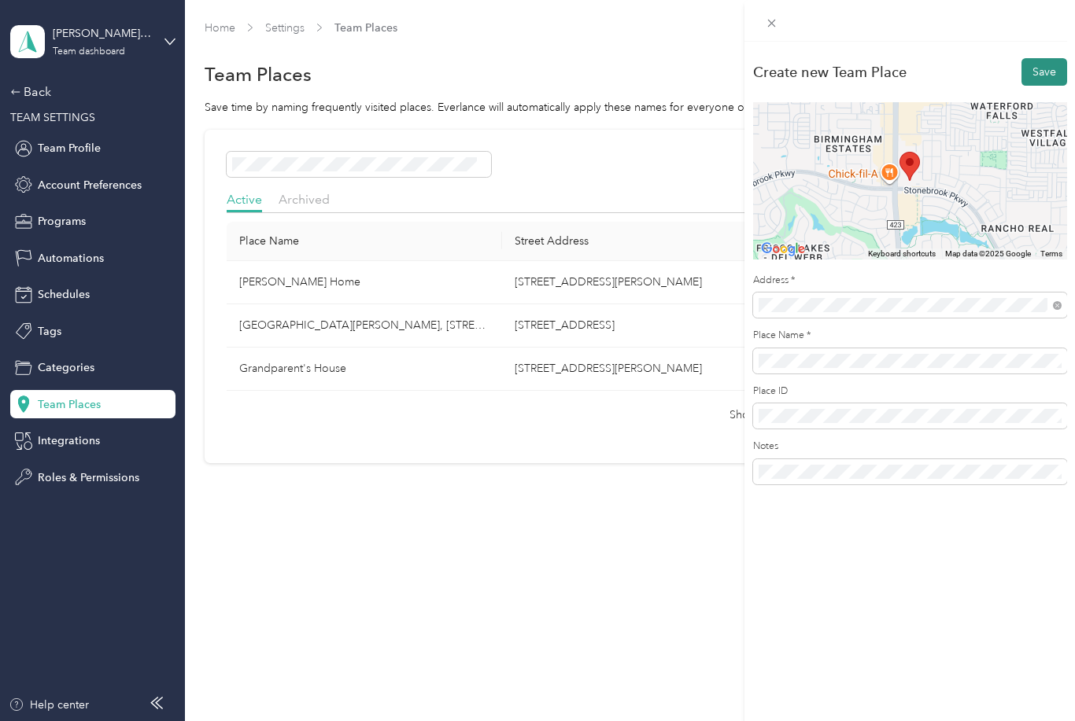
click at [1044, 80] on button "Save" at bounding box center [1044, 72] width 46 height 28
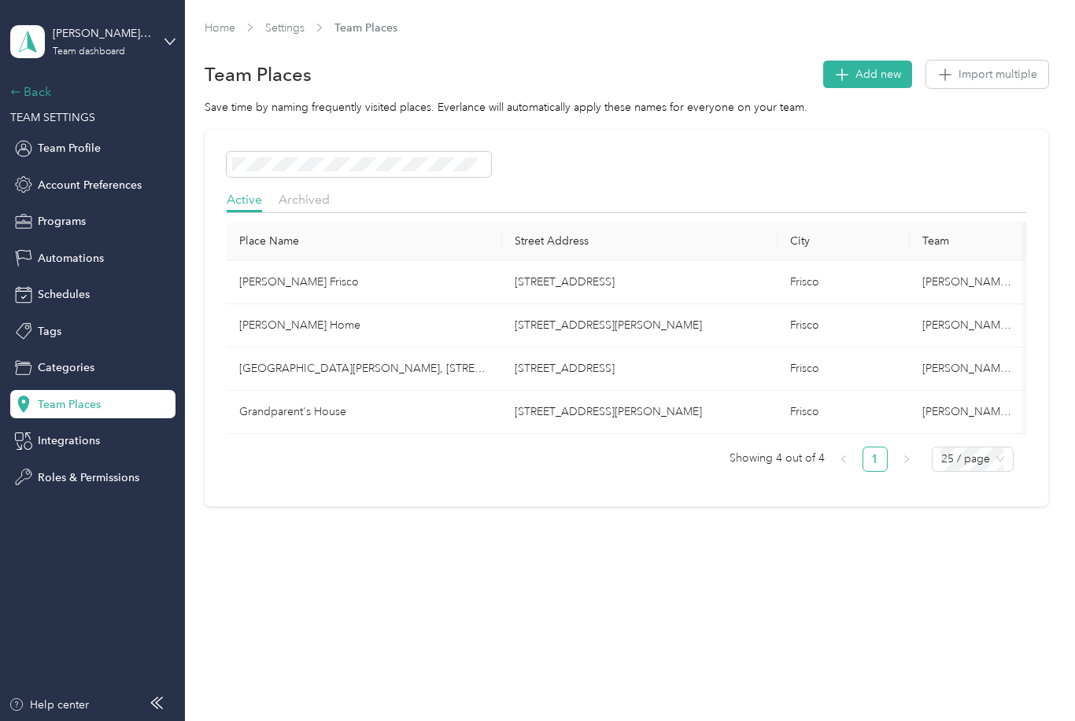
click at [35, 83] on div "Back" at bounding box center [88, 92] width 157 height 19
